Goal: Transaction & Acquisition: Purchase product/service

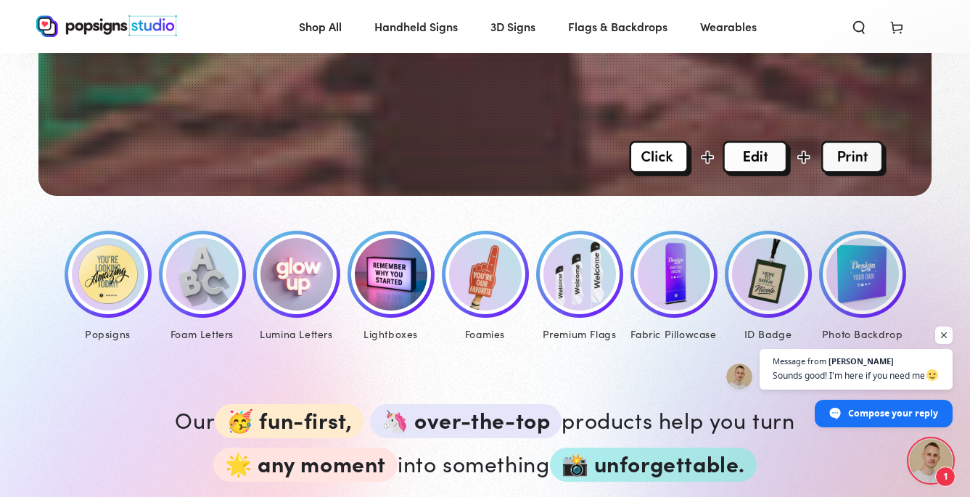
scroll to position [552, 0]
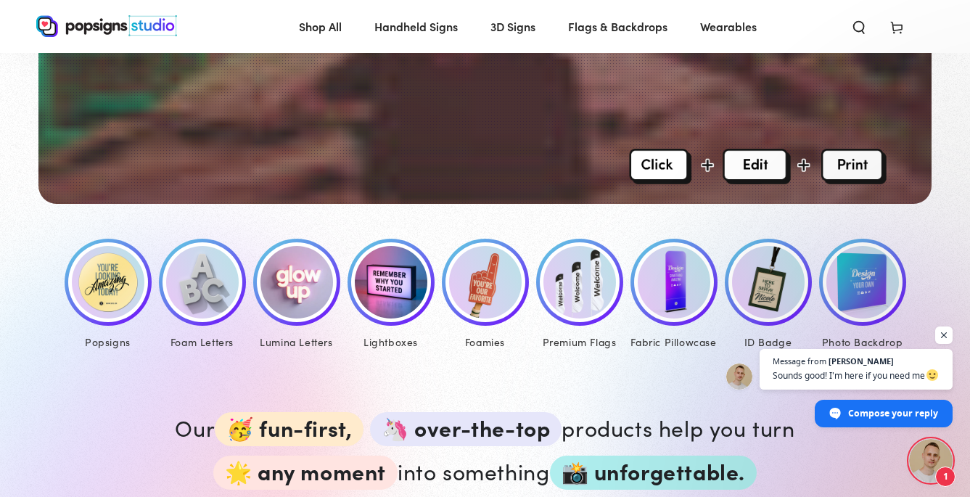
click at [655, 172] on img at bounding box center [758, 166] width 258 height 35
click at [414, 157] on div at bounding box center [484, 40] width 892 height 327
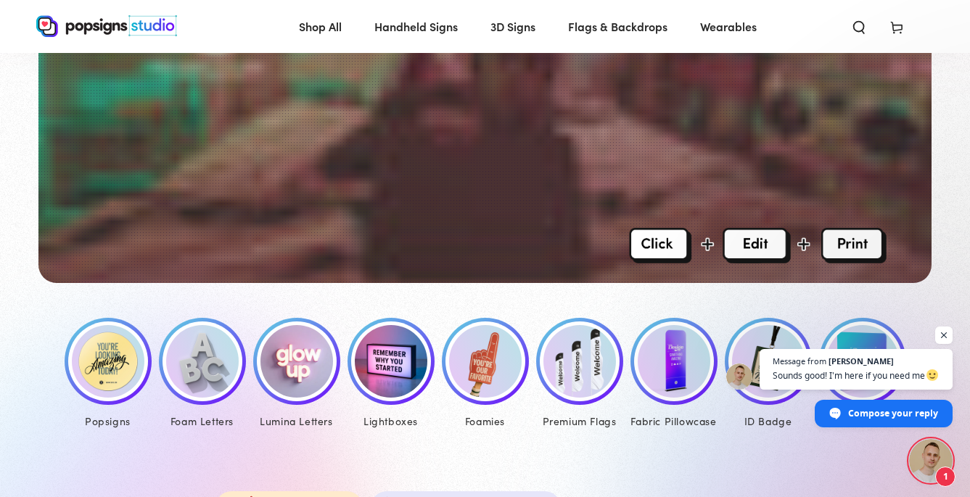
scroll to position [471, 0]
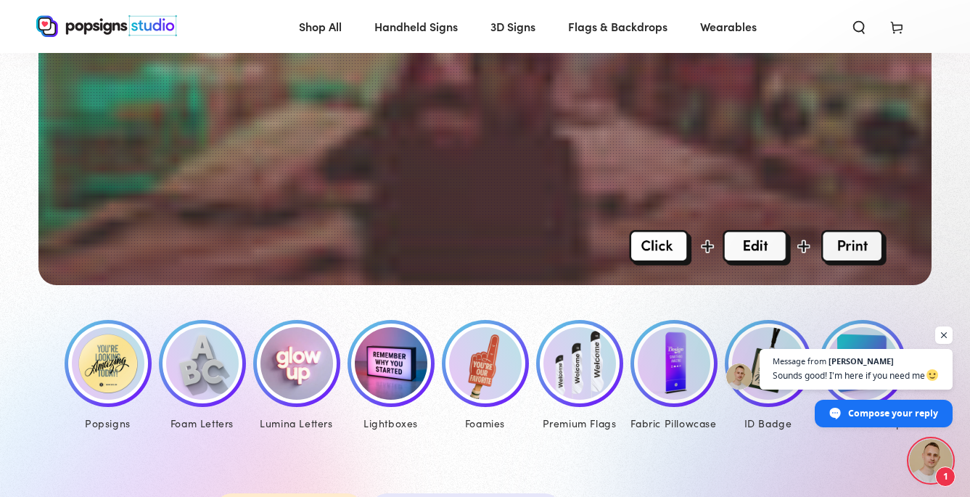
click at [113, 365] on img at bounding box center [108, 363] width 73 height 73
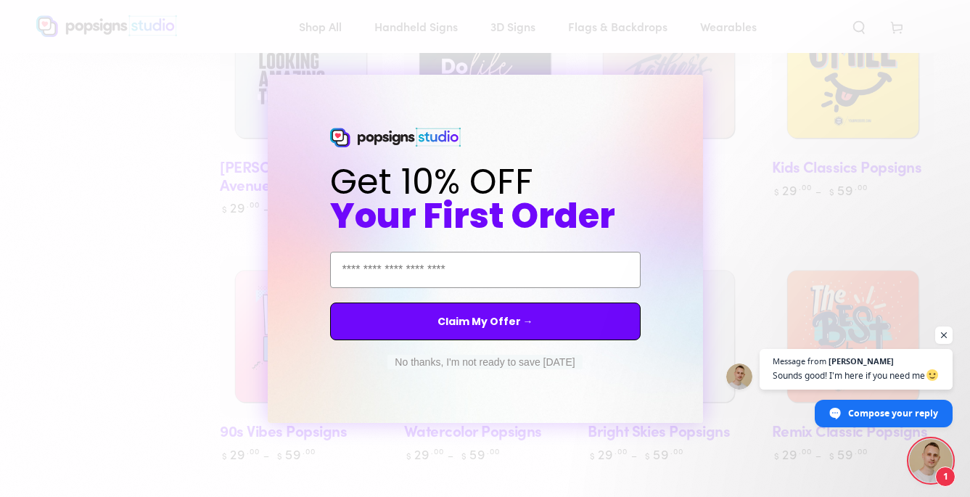
scroll to position [842, 0]
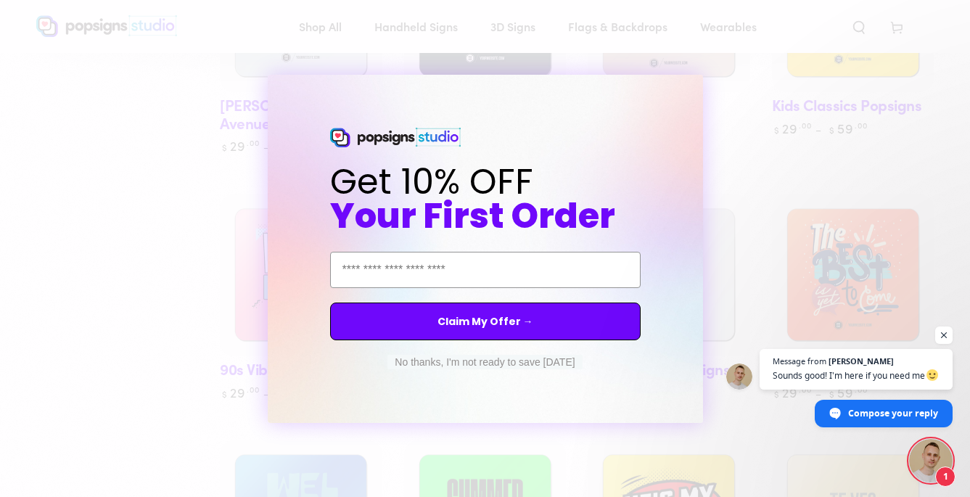
click at [729, 169] on div "Close dialog Get 10% OFF Your First Order Email Address Claim My Offer → No tha…" at bounding box center [485, 248] width 970 height 497
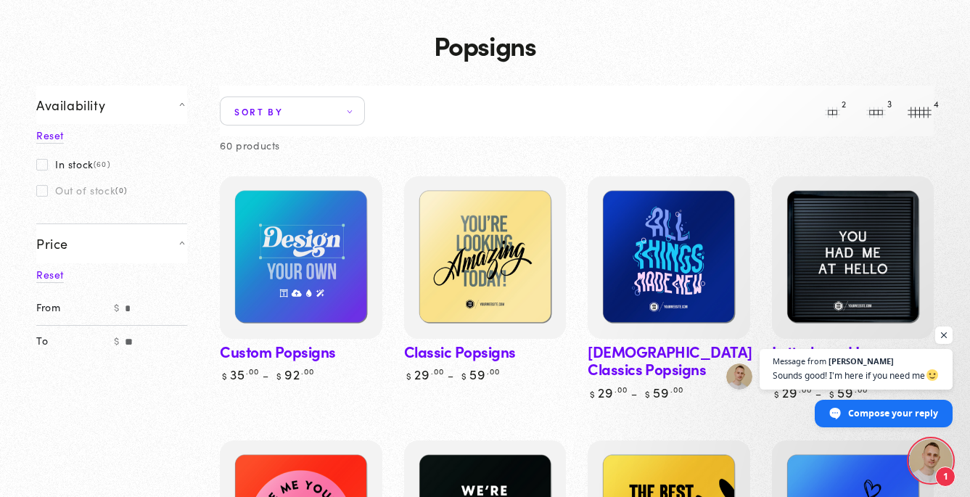
scroll to position [81, 0]
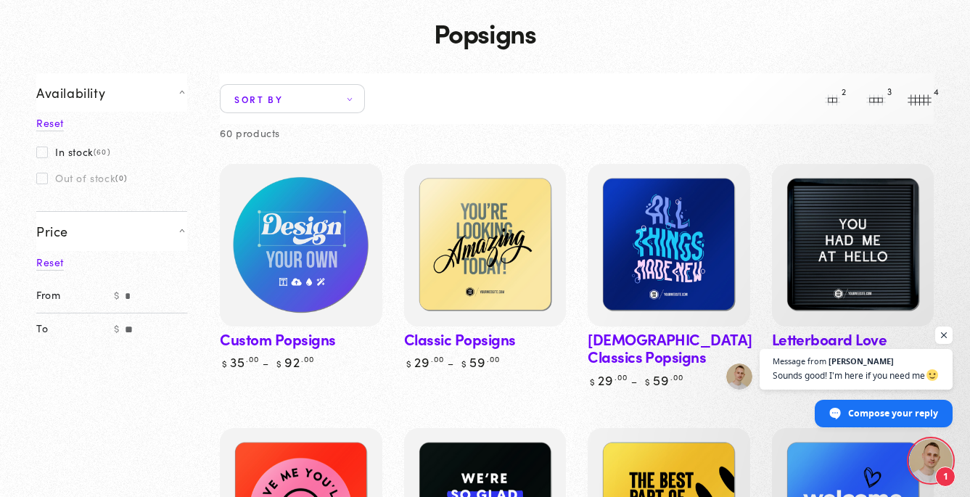
click at [359, 295] on img at bounding box center [301, 245] width 167 height 167
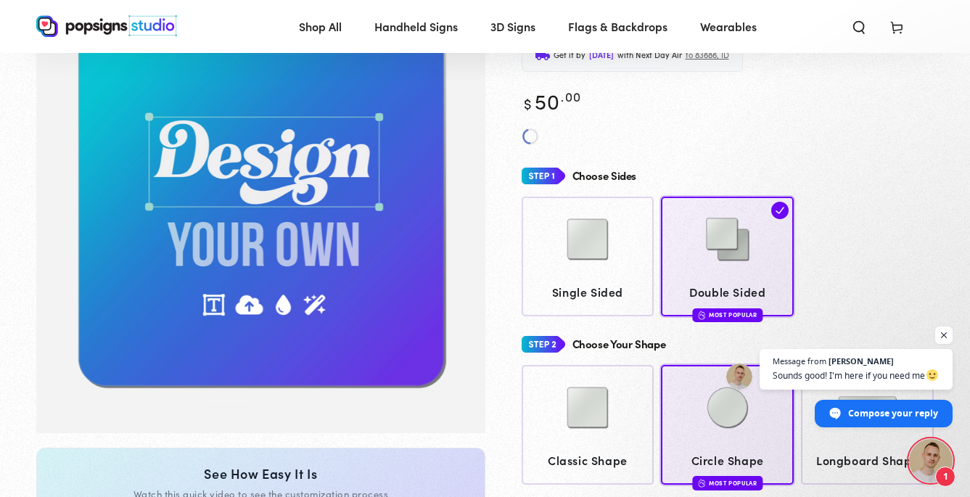
scroll to position [144, 0]
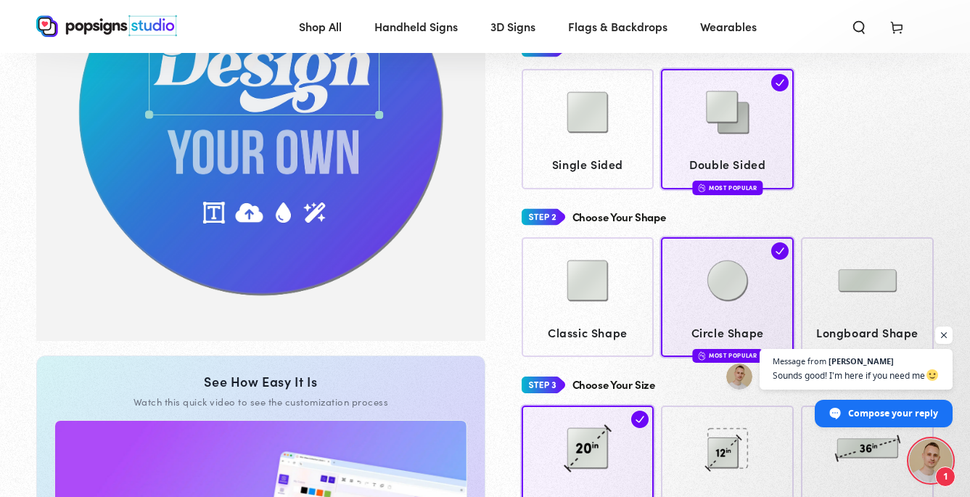
scroll to position [249, 0]
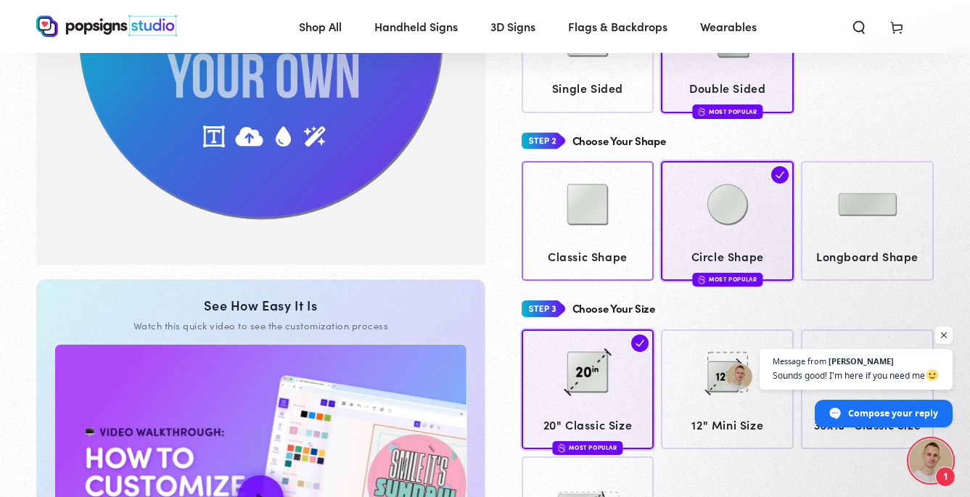
click at [615, 192] on img at bounding box center [587, 204] width 73 height 73
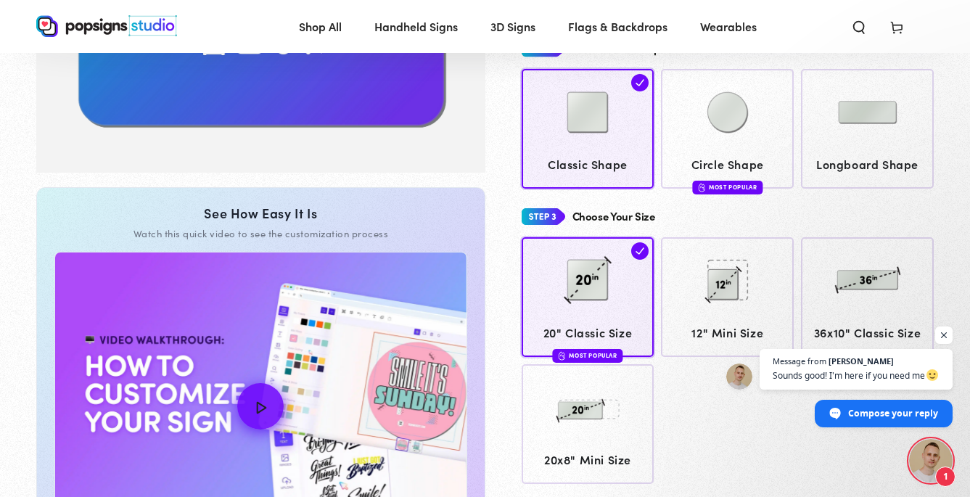
scroll to position [425, 0]
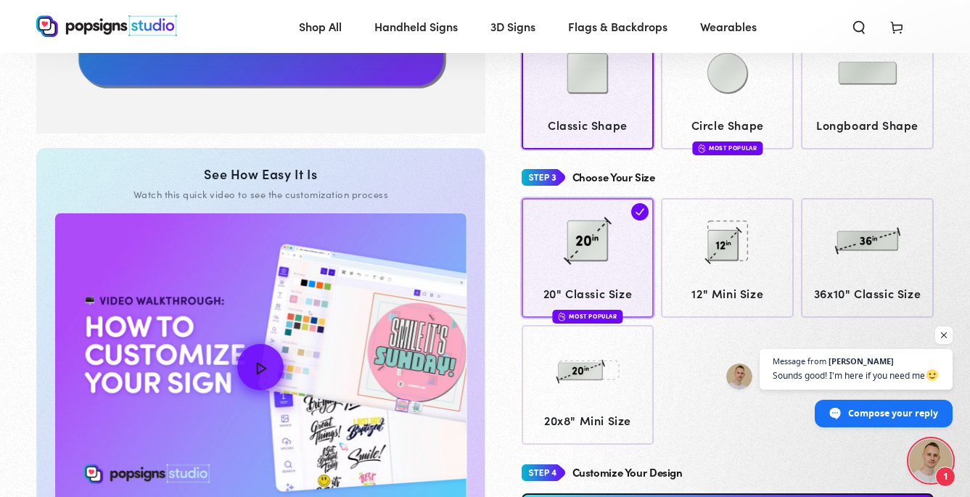
click at [582, 236] on img at bounding box center [587, 241] width 73 height 73
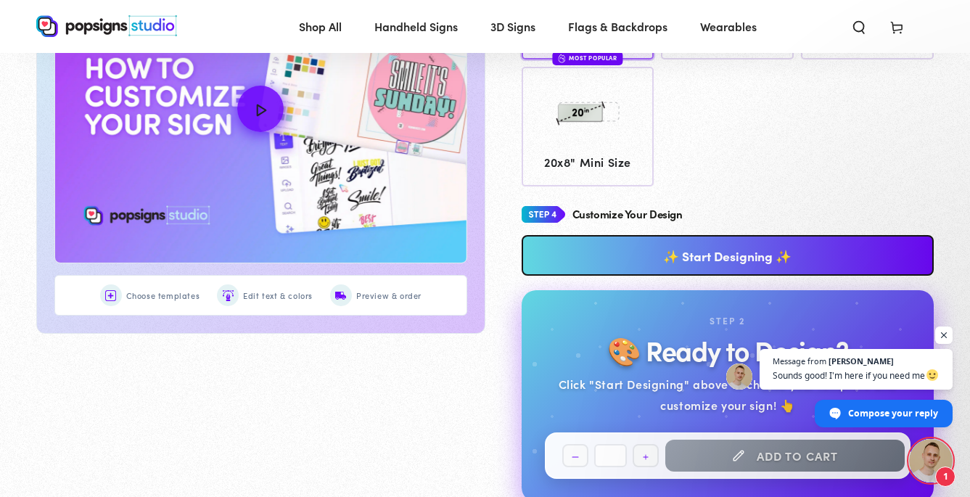
scroll to position [693, 0]
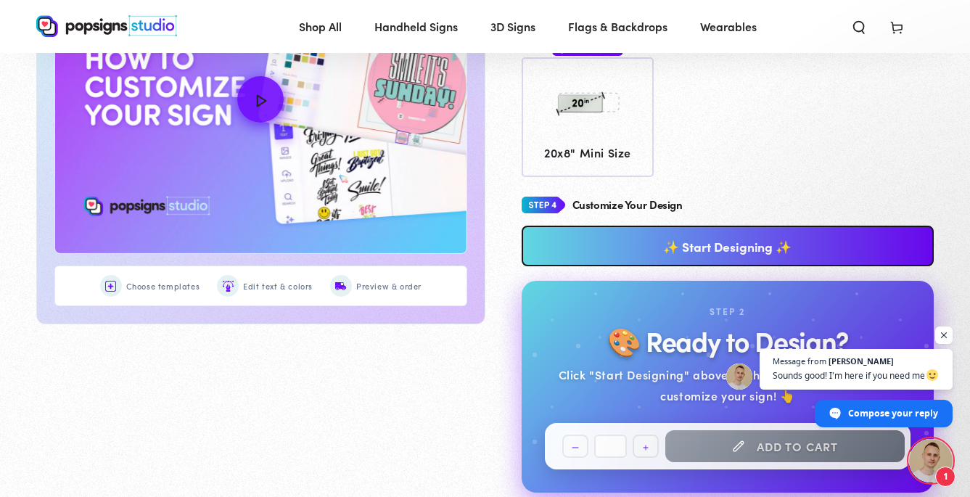
click at [578, 241] on link "✨ Start Designing ✨" at bounding box center [728, 246] width 413 height 41
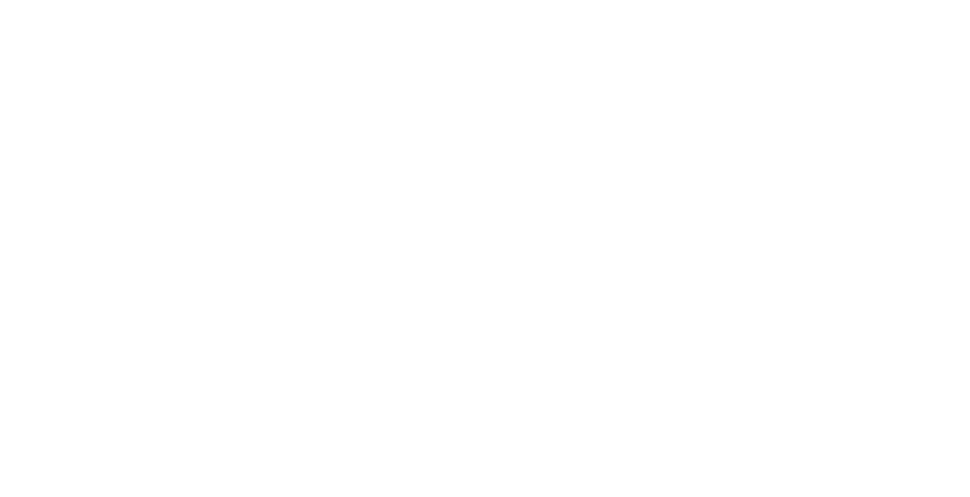
scroll to position [0, 0]
type textarea "An ancient tree with a door leading to a magical world"
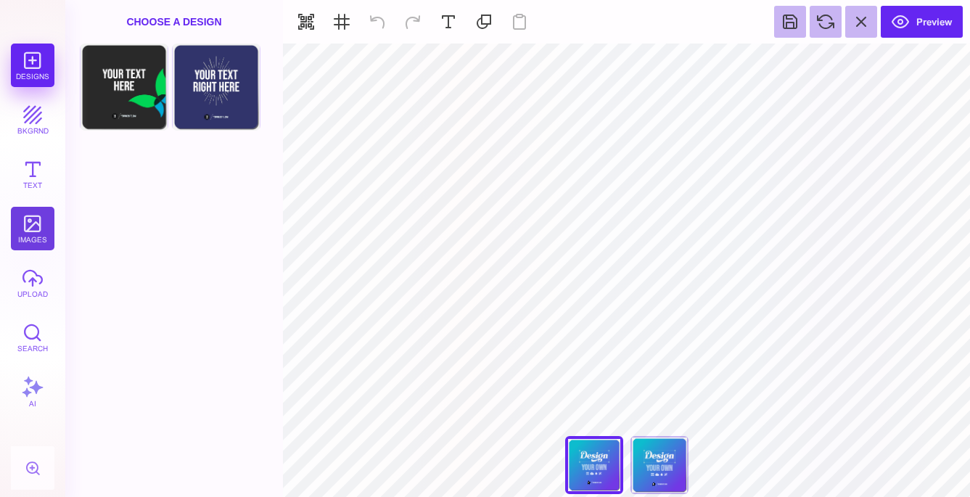
click at [29, 229] on button "images" at bounding box center [33, 229] width 44 height 44
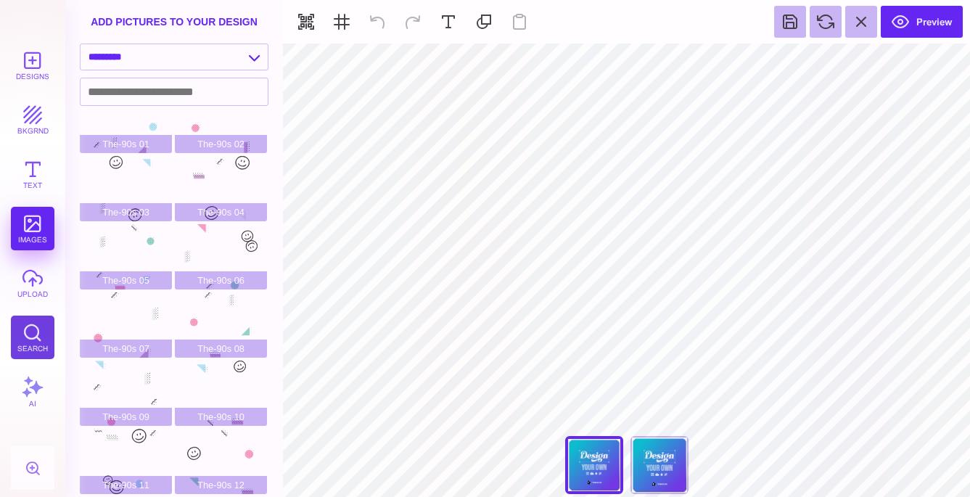
scroll to position [33, 0]
click at [31, 167] on button "Text" at bounding box center [33, 174] width 44 height 44
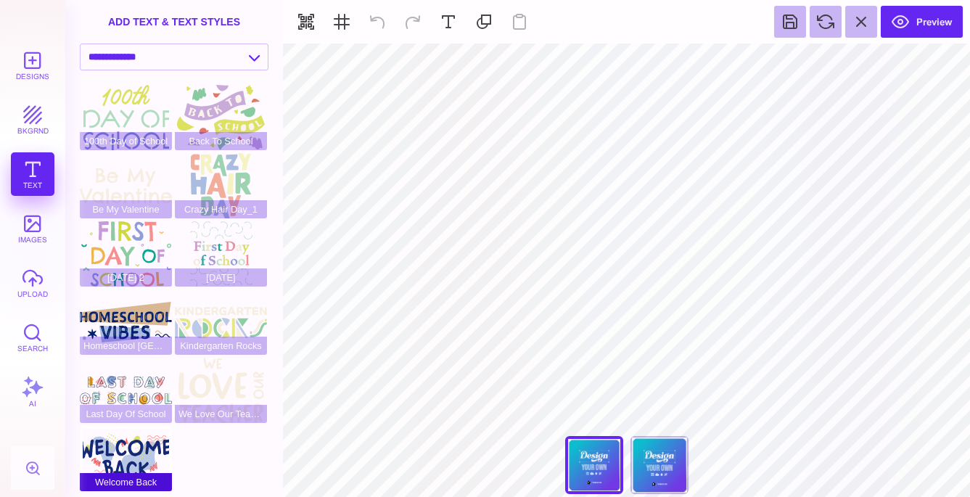
click at [141, 459] on div "Welcome Back" at bounding box center [126, 458] width 92 height 65
type input "#BAC8E7"
